Goal: Information Seeking & Learning: Learn about a topic

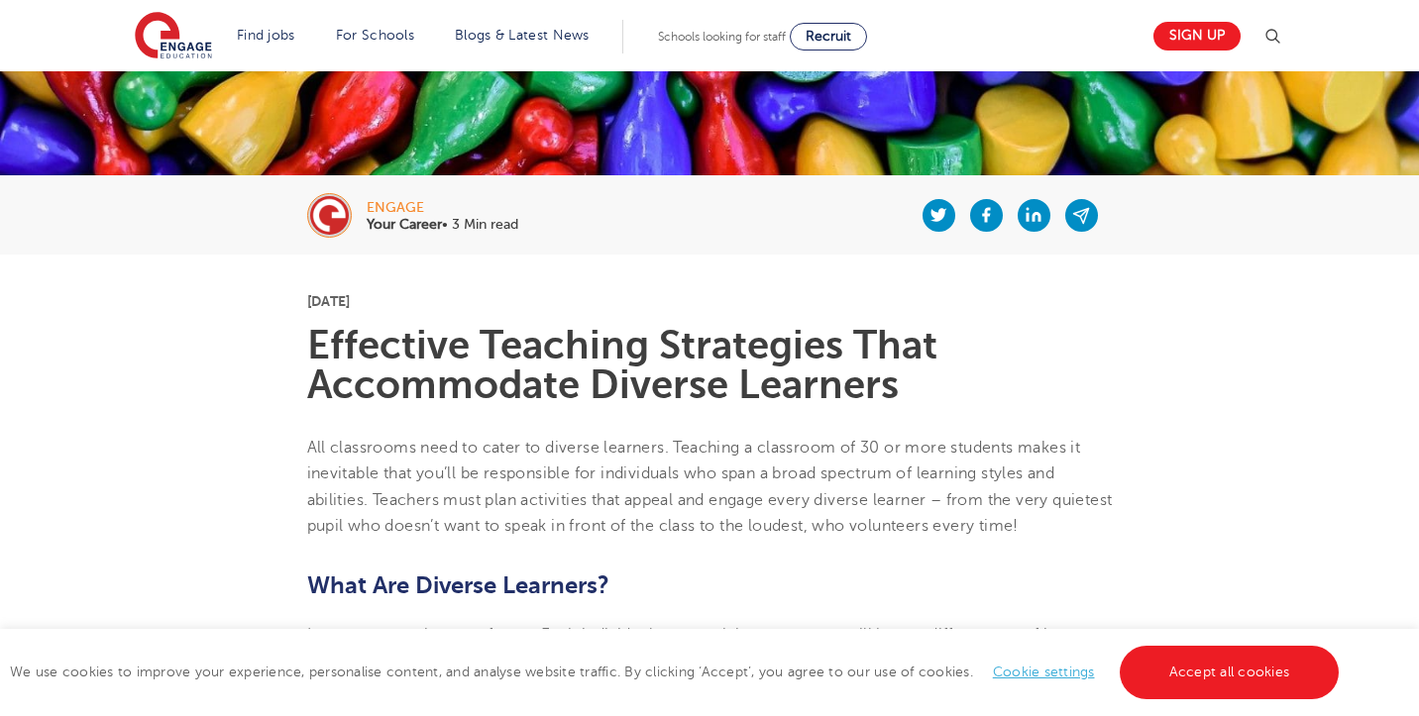
scroll to position [295, 0]
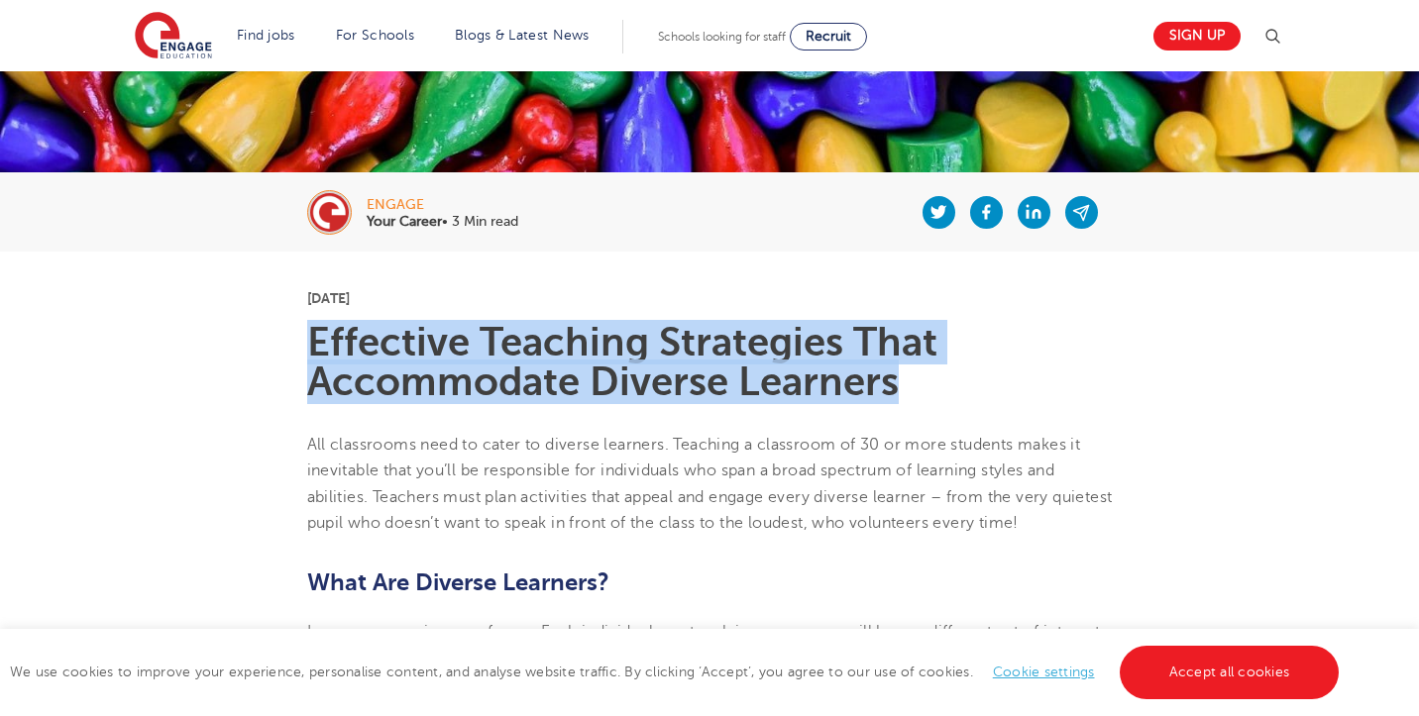
drag, startPoint x: 935, startPoint y: 395, endPoint x: 290, endPoint y: 356, distance: 645.4
copy h1 "Effective Teaching Strategies That Accommodate Diverse Learners"
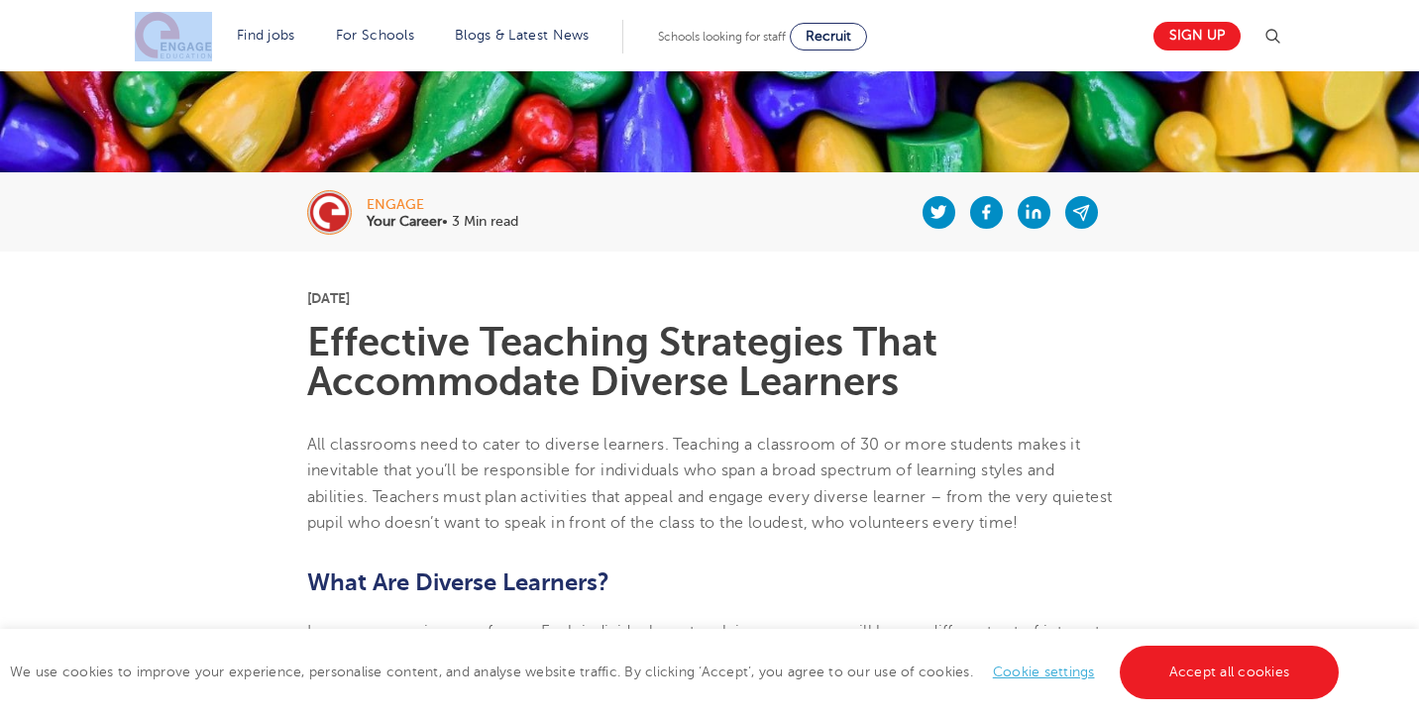
drag, startPoint x: 214, startPoint y: 54, endPoint x: 165, endPoint y: 46, distance: 49.2
click at [165, 46] on section "Find jobs All vacancies We have one of the UK's largest database. and with hund…" at bounding box center [638, 36] width 1007 height 72
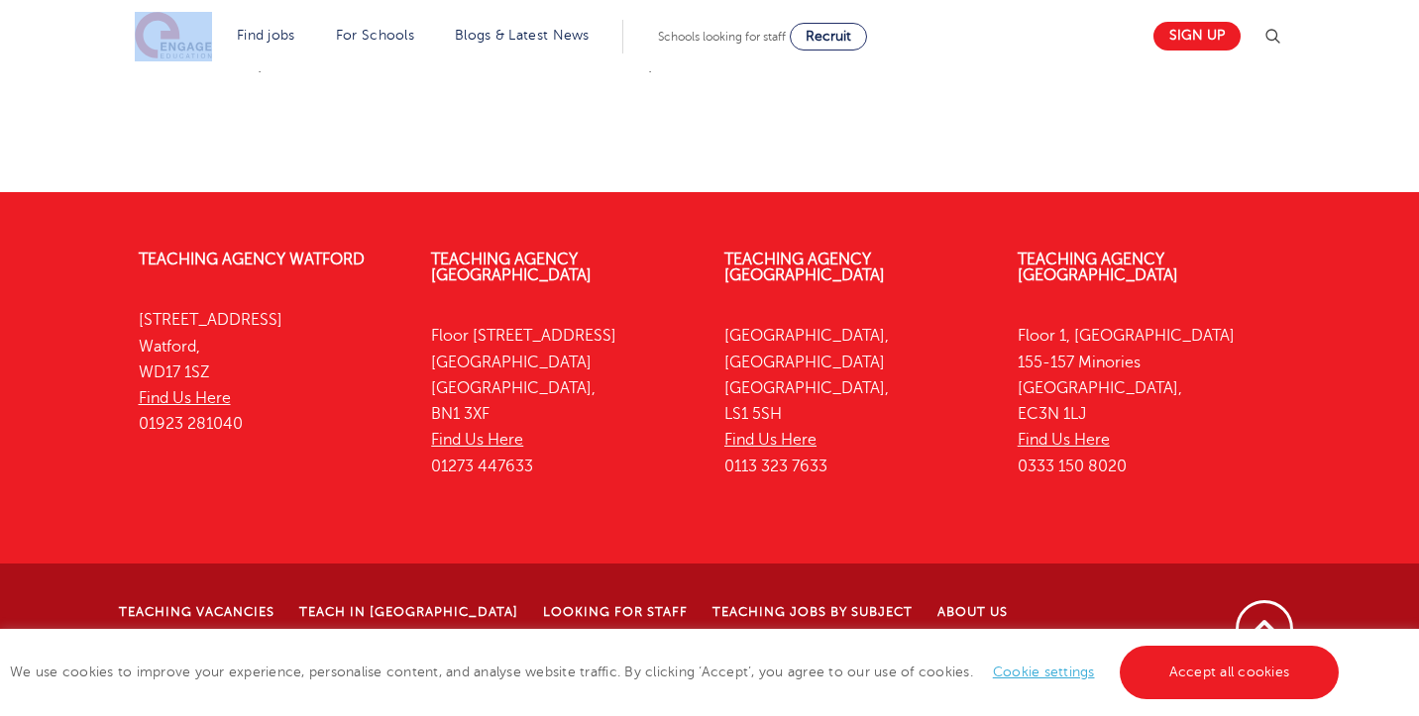
scroll to position [4477, 0]
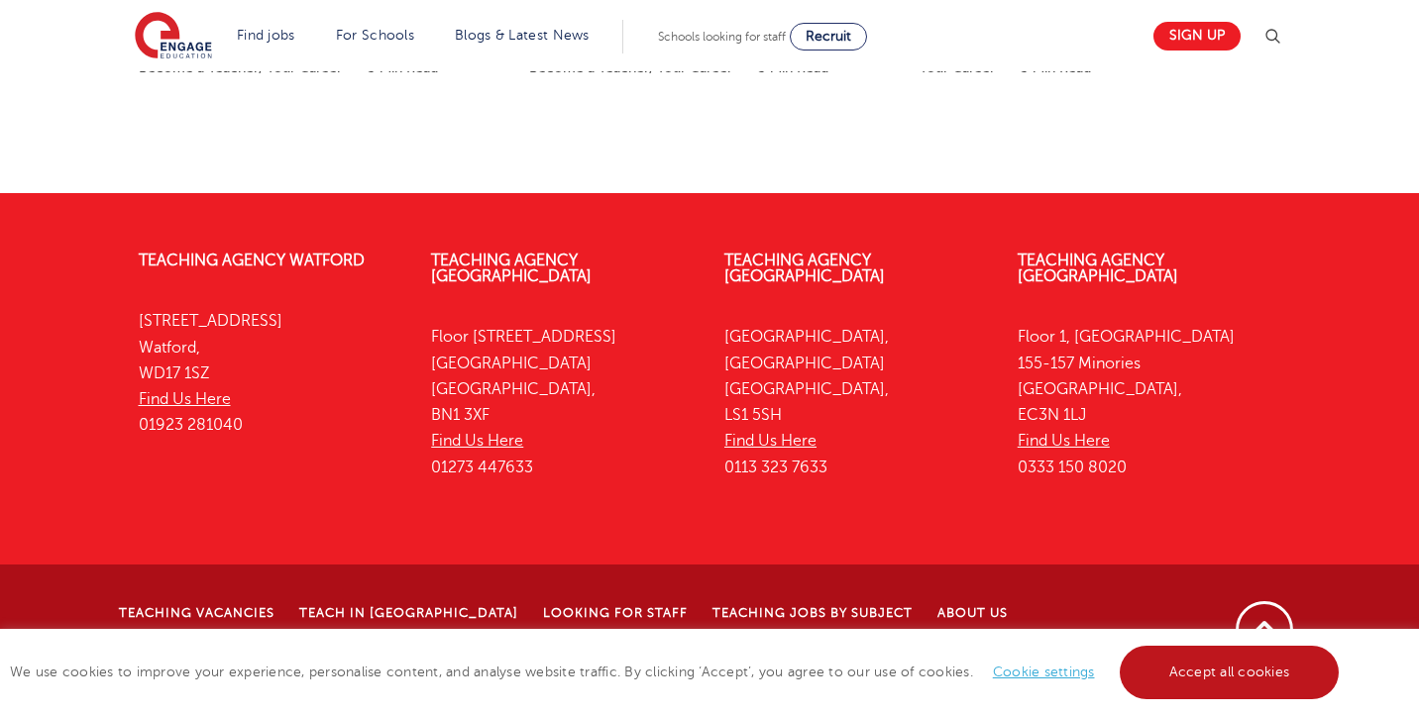
click at [1201, 689] on link "Accept all cookies" at bounding box center [1230, 673] width 220 height 54
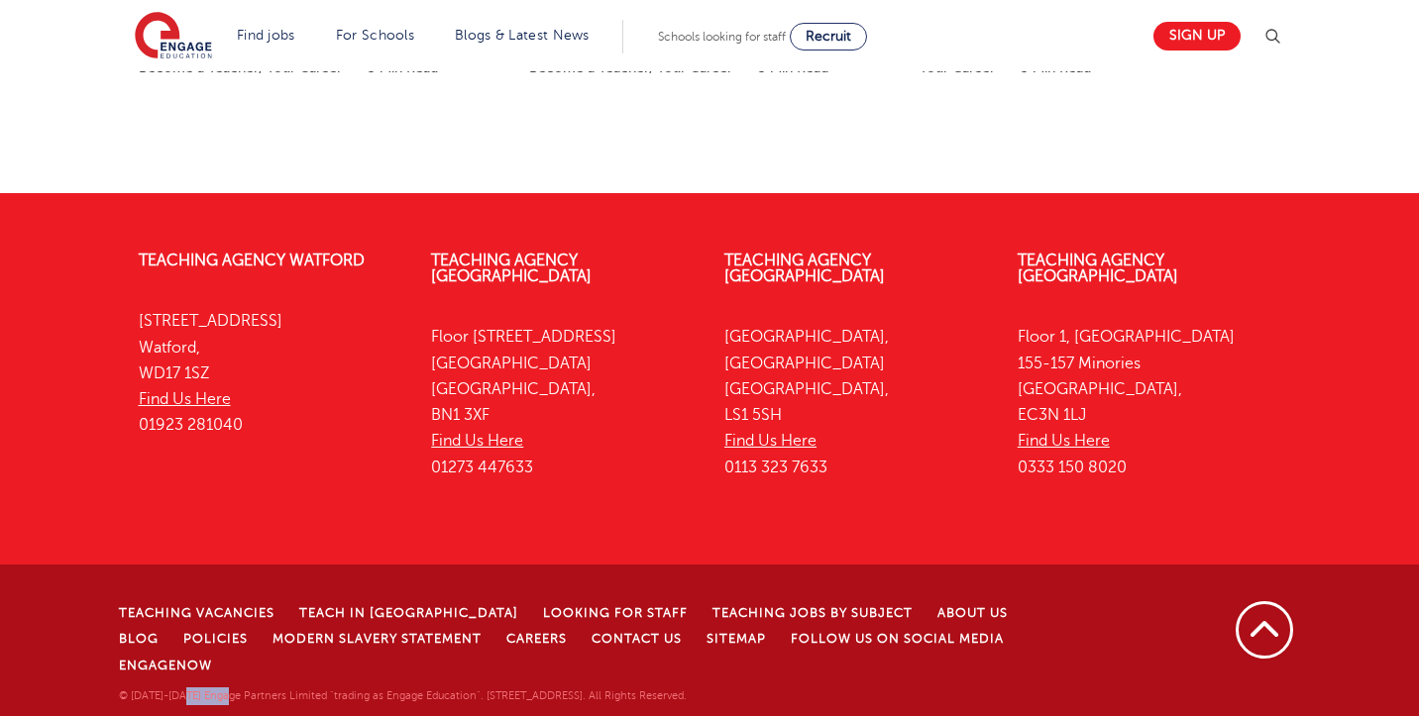
drag, startPoint x: 188, startPoint y: 687, endPoint x: 233, endPoint y: 682, distance: 44.9
click at [233, 688] on p "© [DATE]-[DATE] Engage Partners Limited "trading as Engage Education". [STREET_…" at bounding box center [607, 697] width 977 height 18
drag, startPoint x: 367, startPoint y: 686, endPoint x: 454, endPoint y: 682, distance: 87.3
click at [454, 688] on p "© [DATE]-[DATE] Engage Partners Limited "trading as Engage Education". [STREET_…" at bounding box center [607, 697] width 977 height 18
copy p "Engage Education"
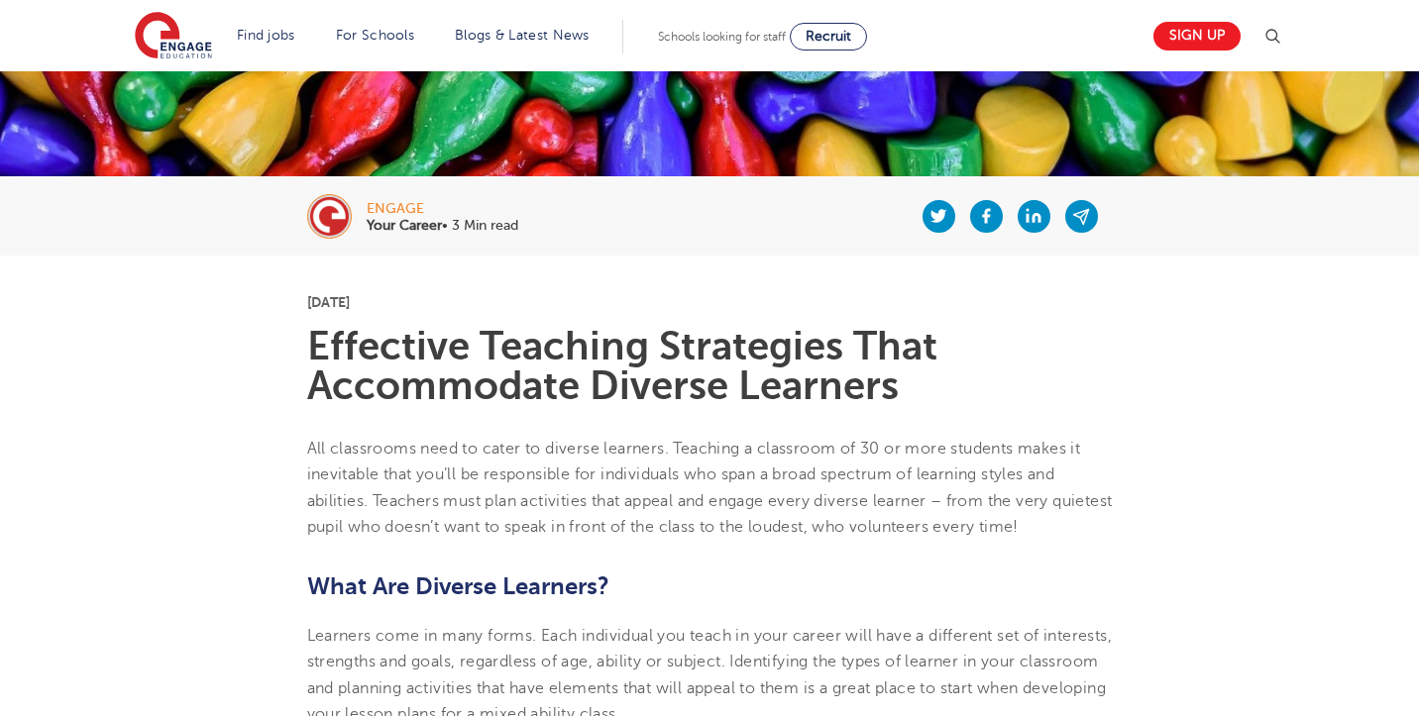
scroll to position [293, 0]
